Goal: Find specific page/section: Find specific page/section

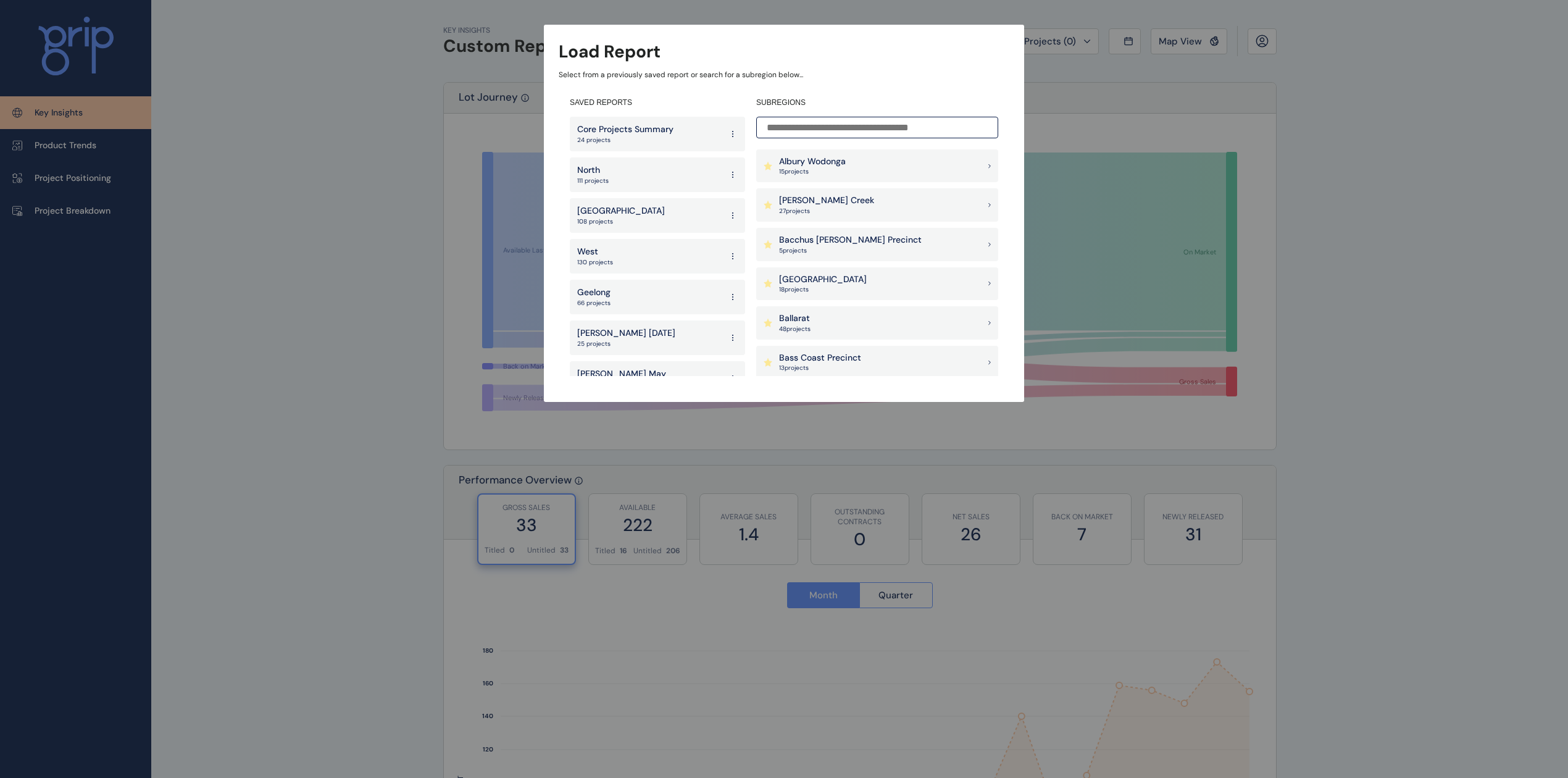
click at [796, 207] on p "27 project s" at bounding box center [826, 211] width 95 height 8
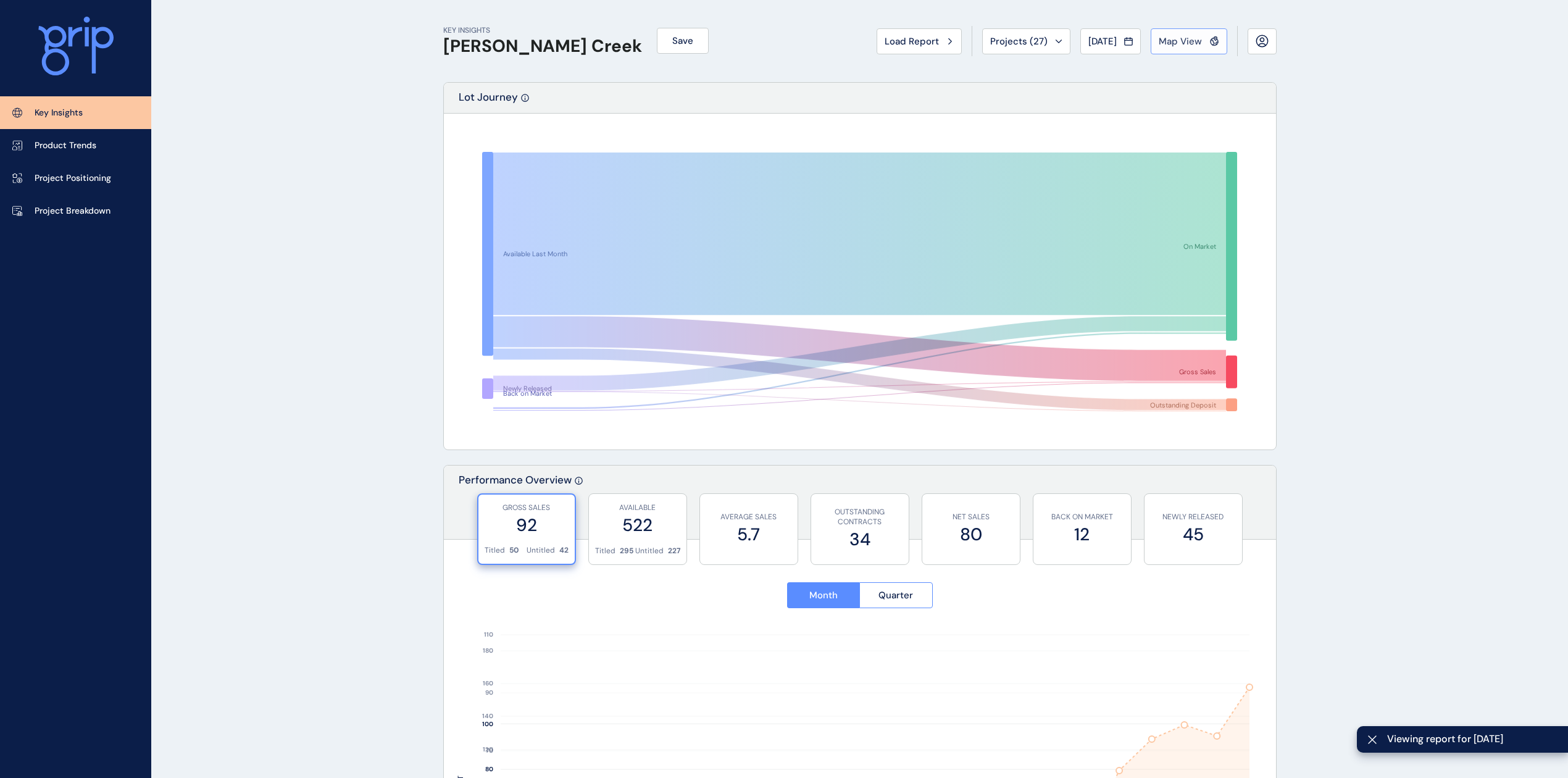
click at [1193, 43] on span "Map View" at bounding box center [1180, 42] width 43 height 13
